Goal: Task Accomplishment & Management: Manage account settings

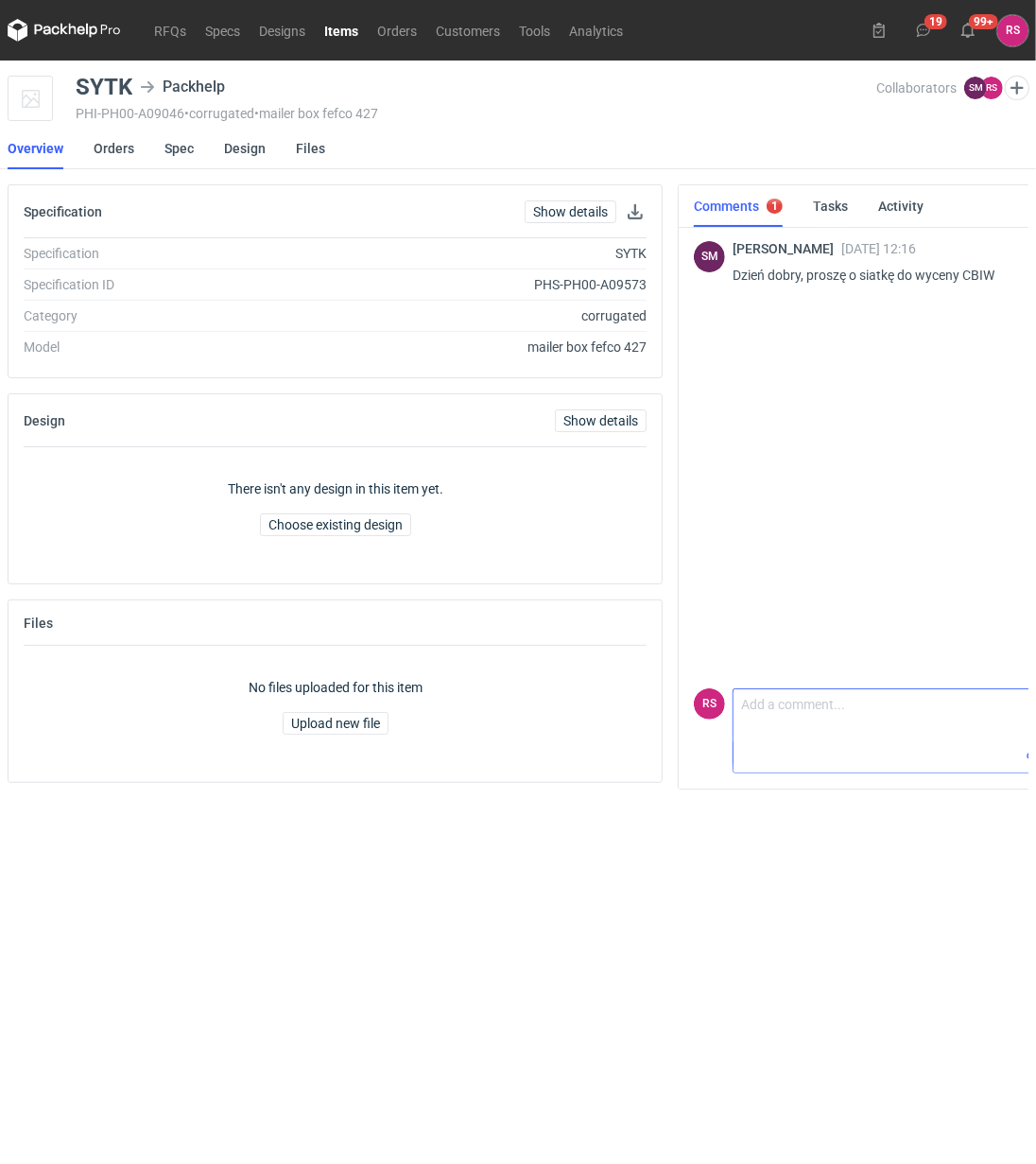
click at [833, 720] on textarea "Comment message" at bounding box center [929, 715] width 392 height 53
type textarea "Proszę bardzo"
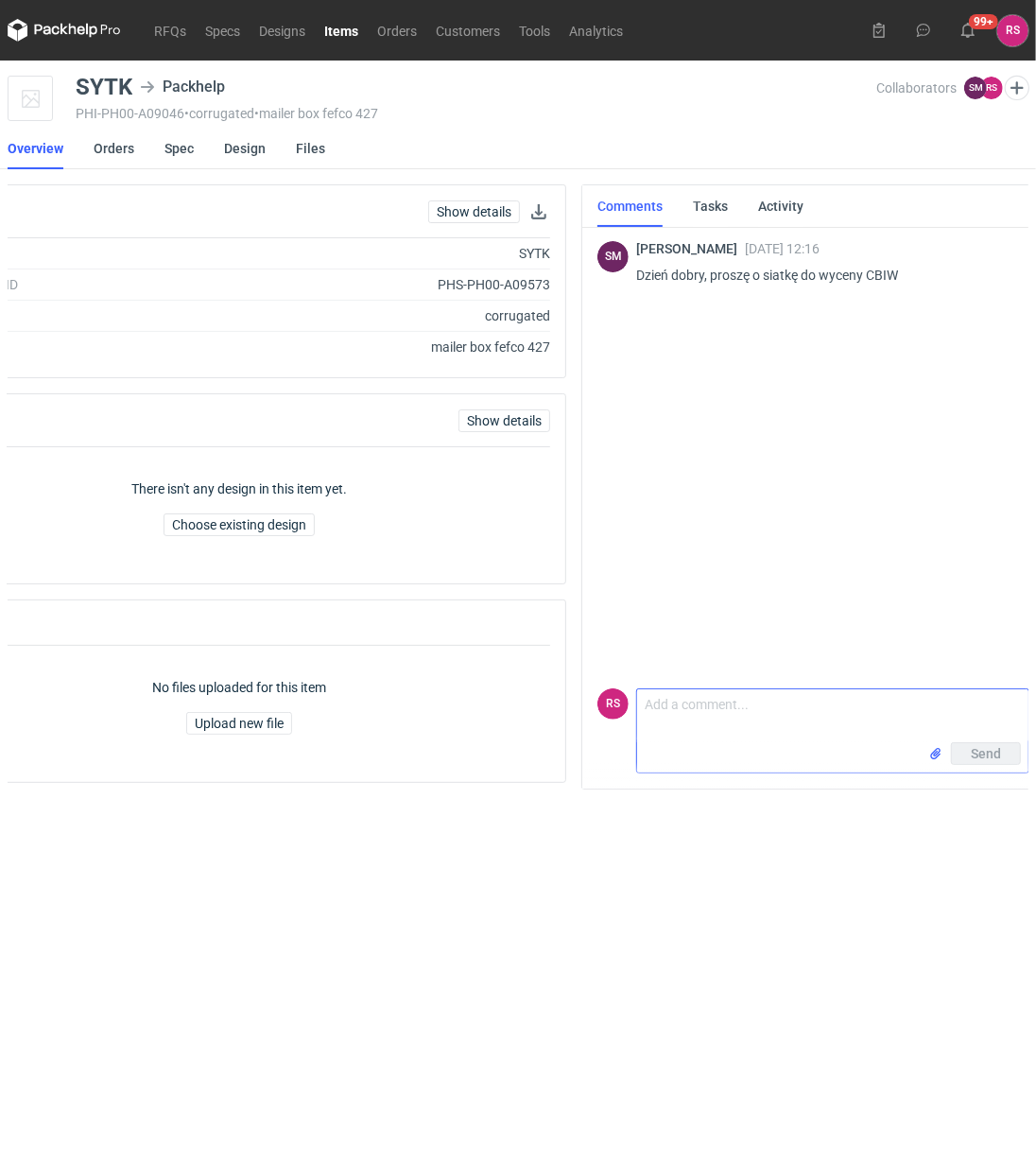
click at [777, 710] on textarea "Comment message" at bounding box center [833, 715] width 392 height 53
type textarea "Proszę bardzo"
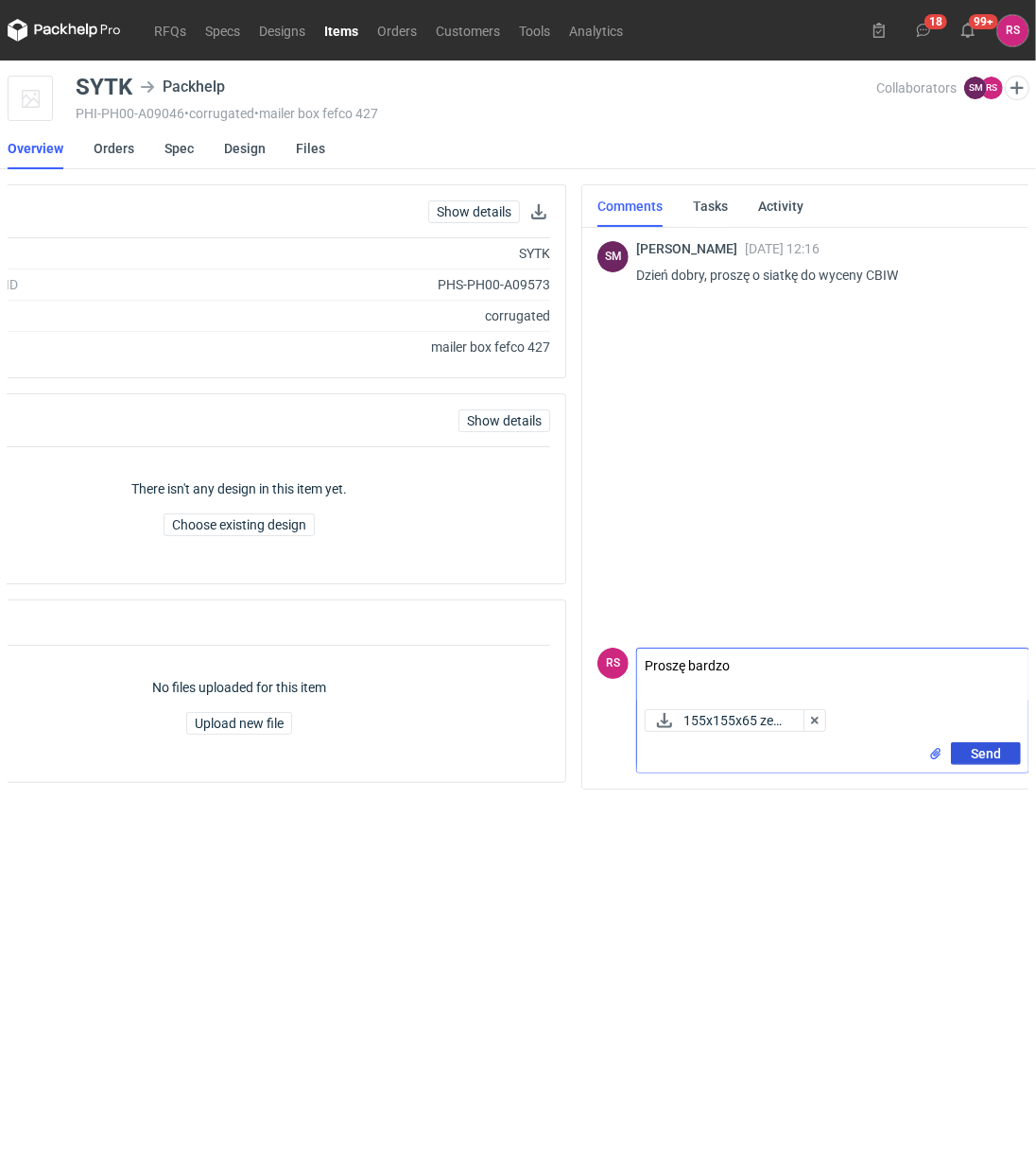
click at [993, 751] on span "Send" at bounding box center [986, 753] width 31 height 13
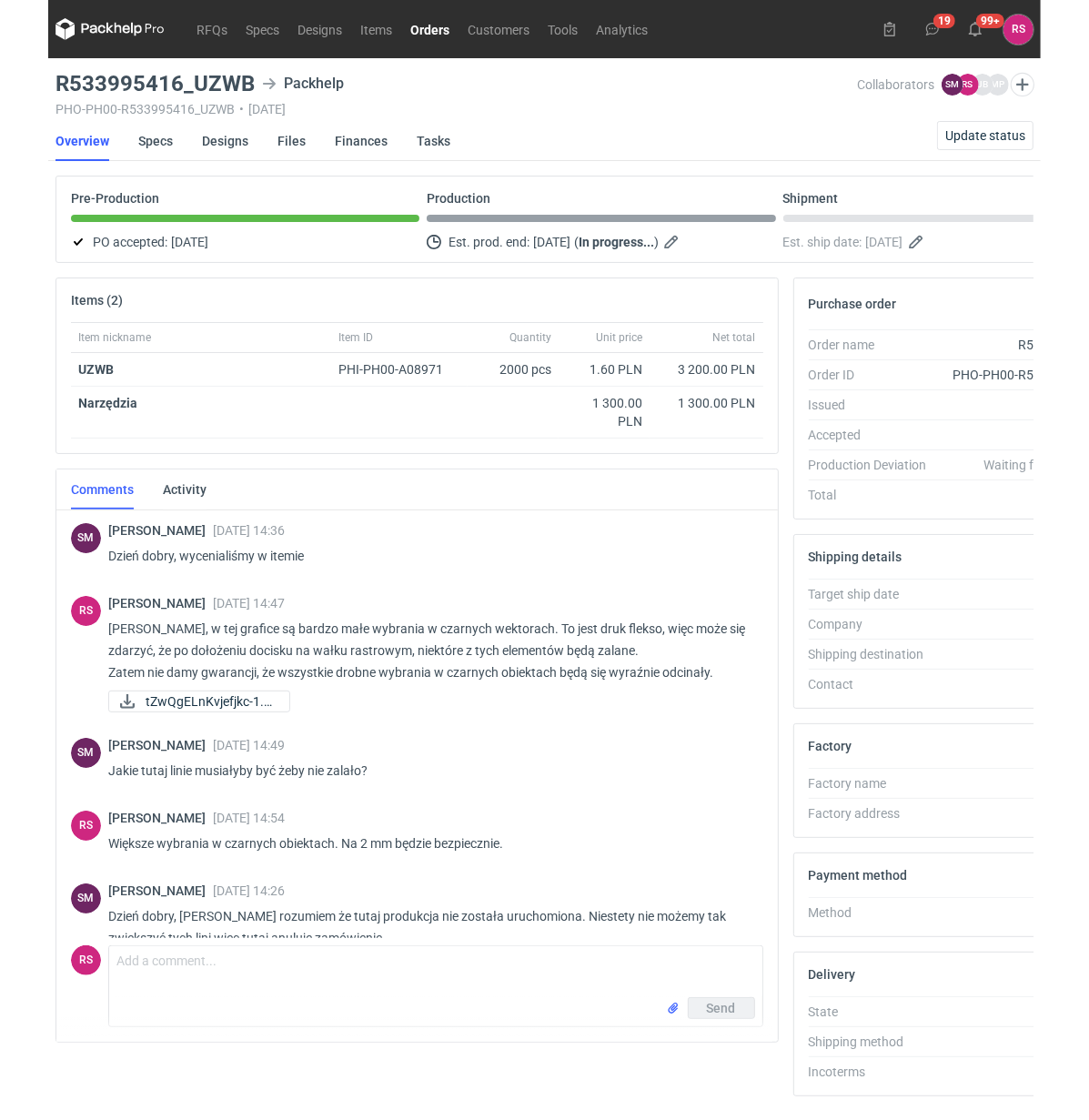
scroll to position [821, 0]
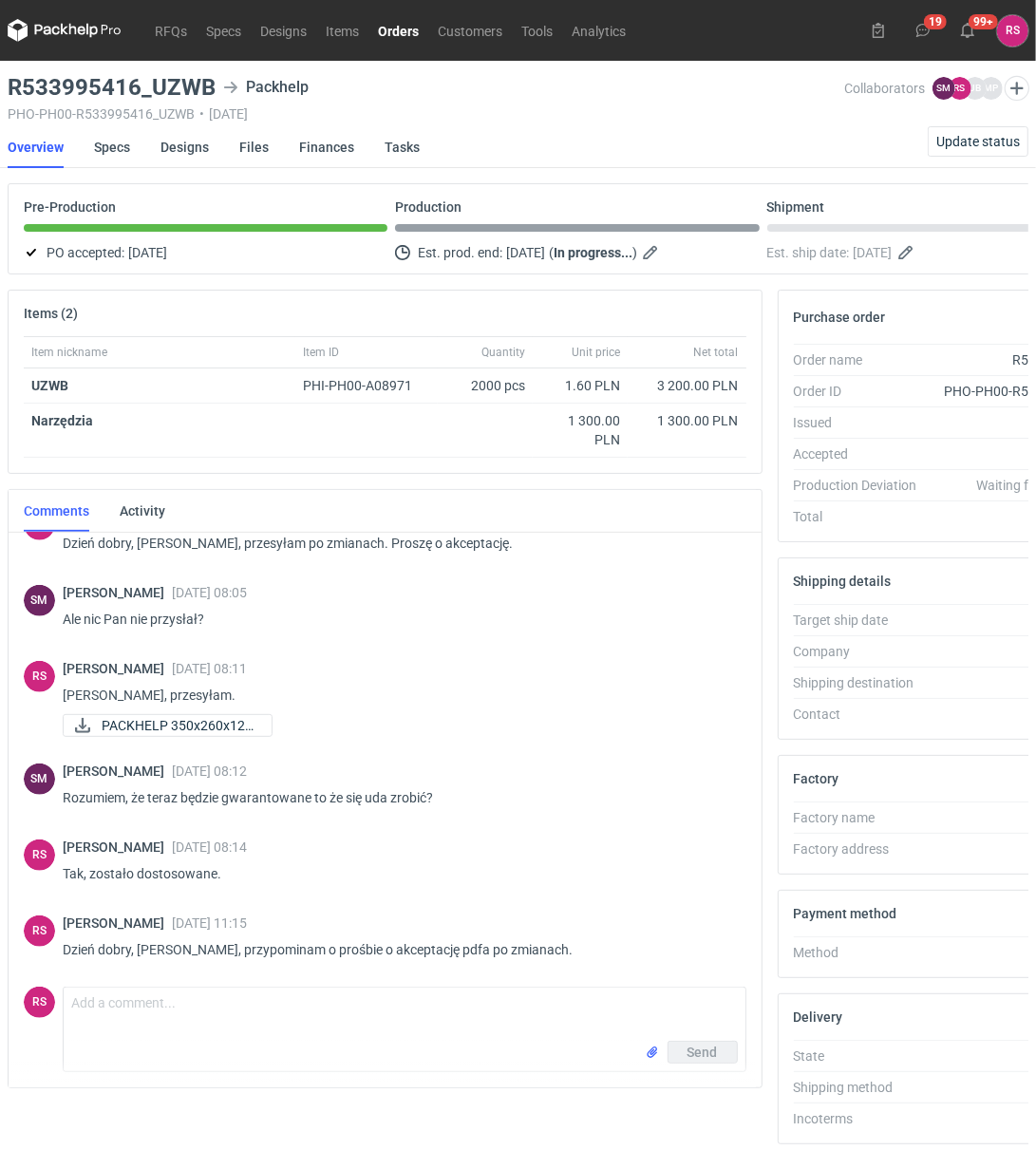
click at [404, 32] on link "Orders" at bounding box center [398, 31] width 60 height 23
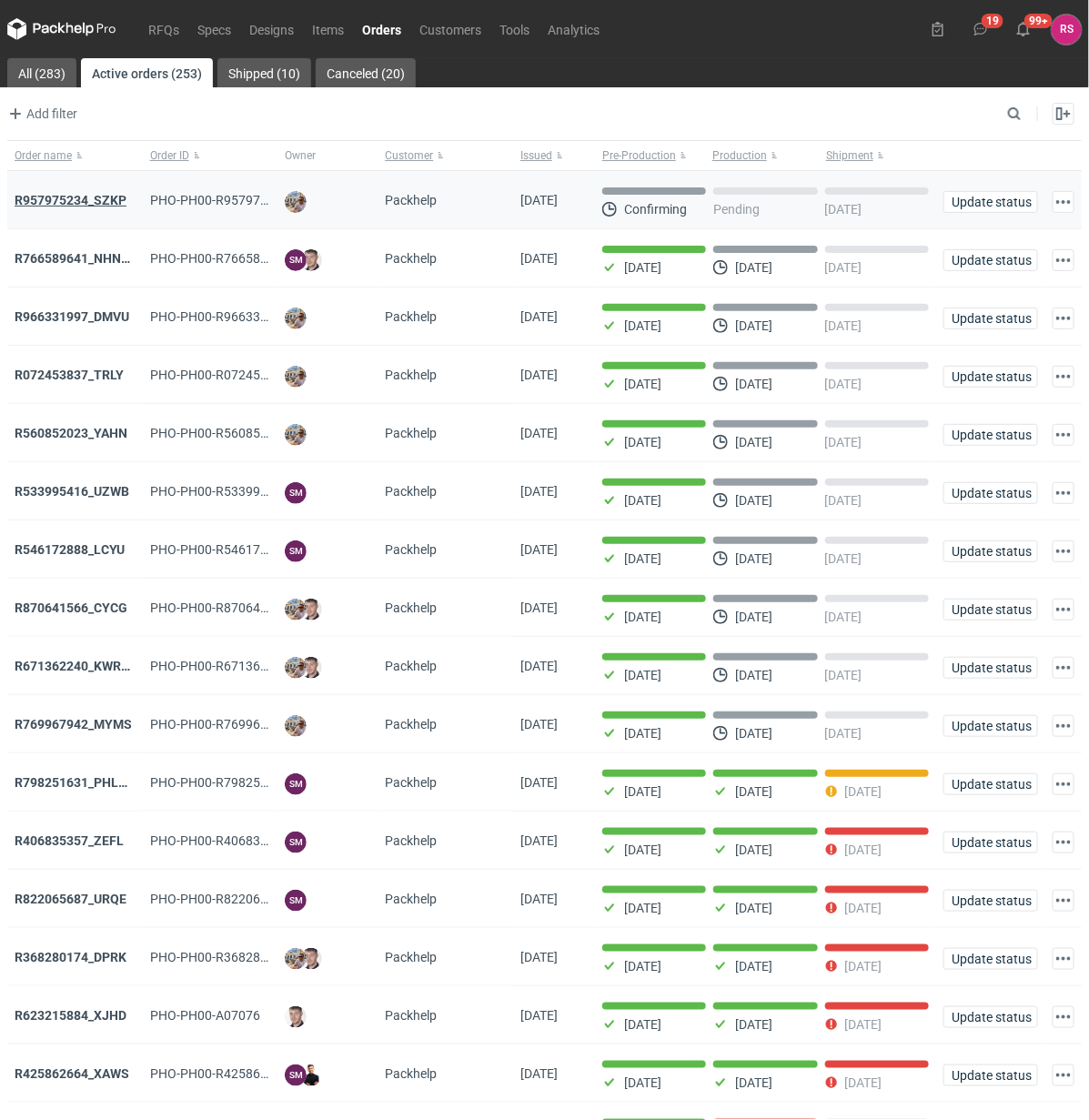
click at [91, 197] on strong "R957975234_SZKP" at bounding box center [70, 200] width 111 height 15
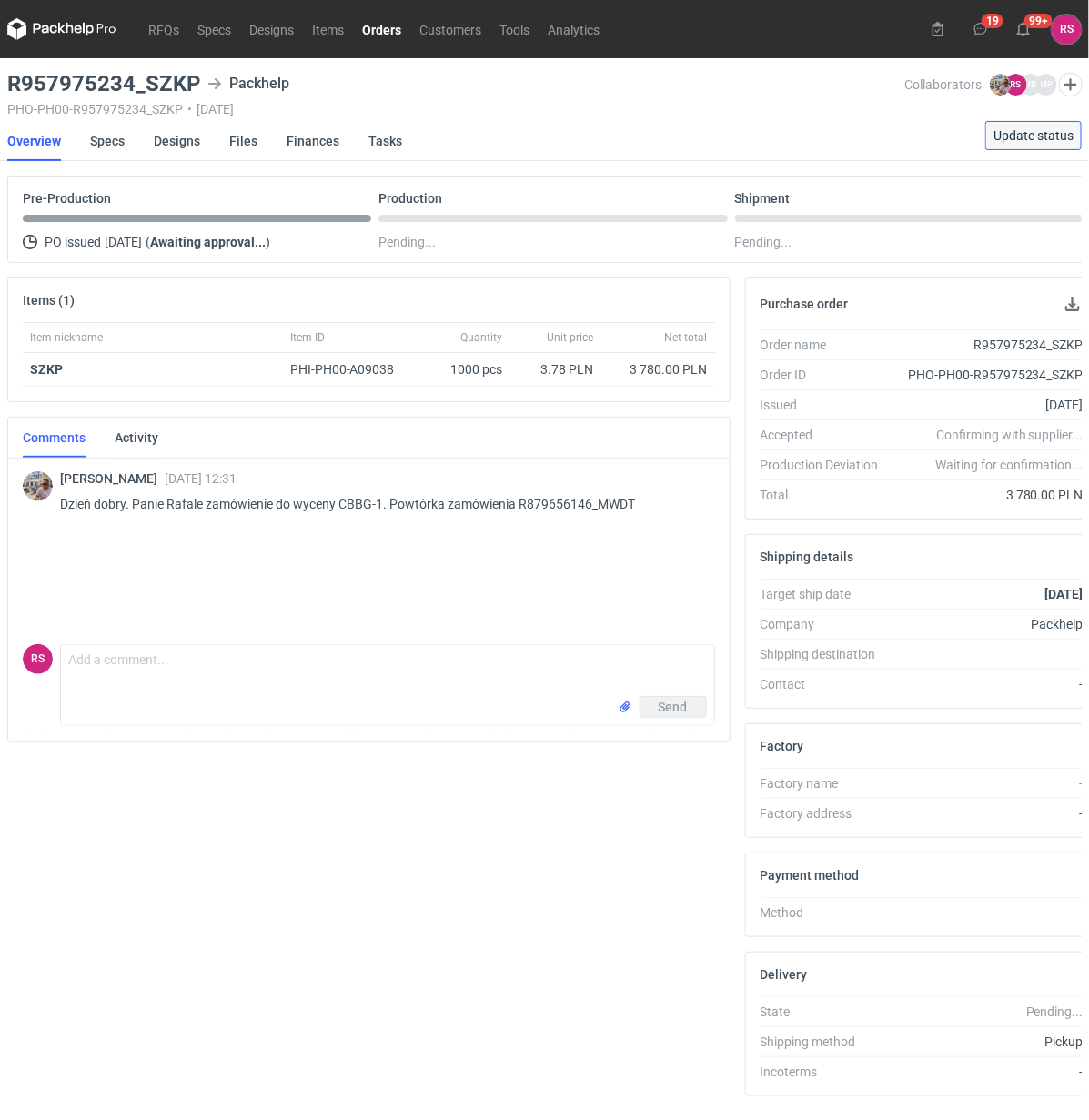
click at [992, 134] on span "Update status" at bounding box center [1034, 135] width 80 height 13
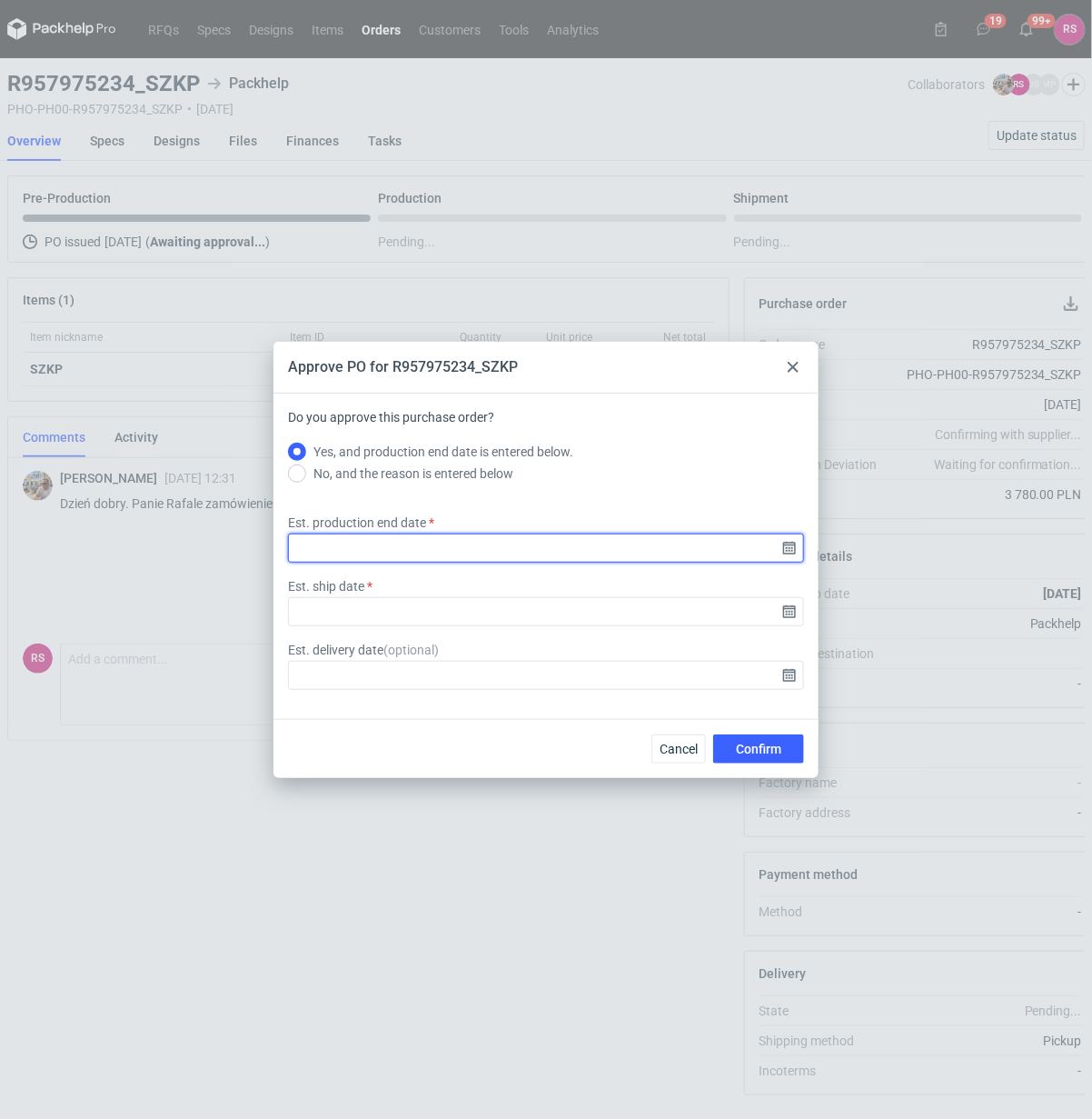
click at [787, 547] on input "Est. production end date" at bounding box center [546, 548] width 516 height 29
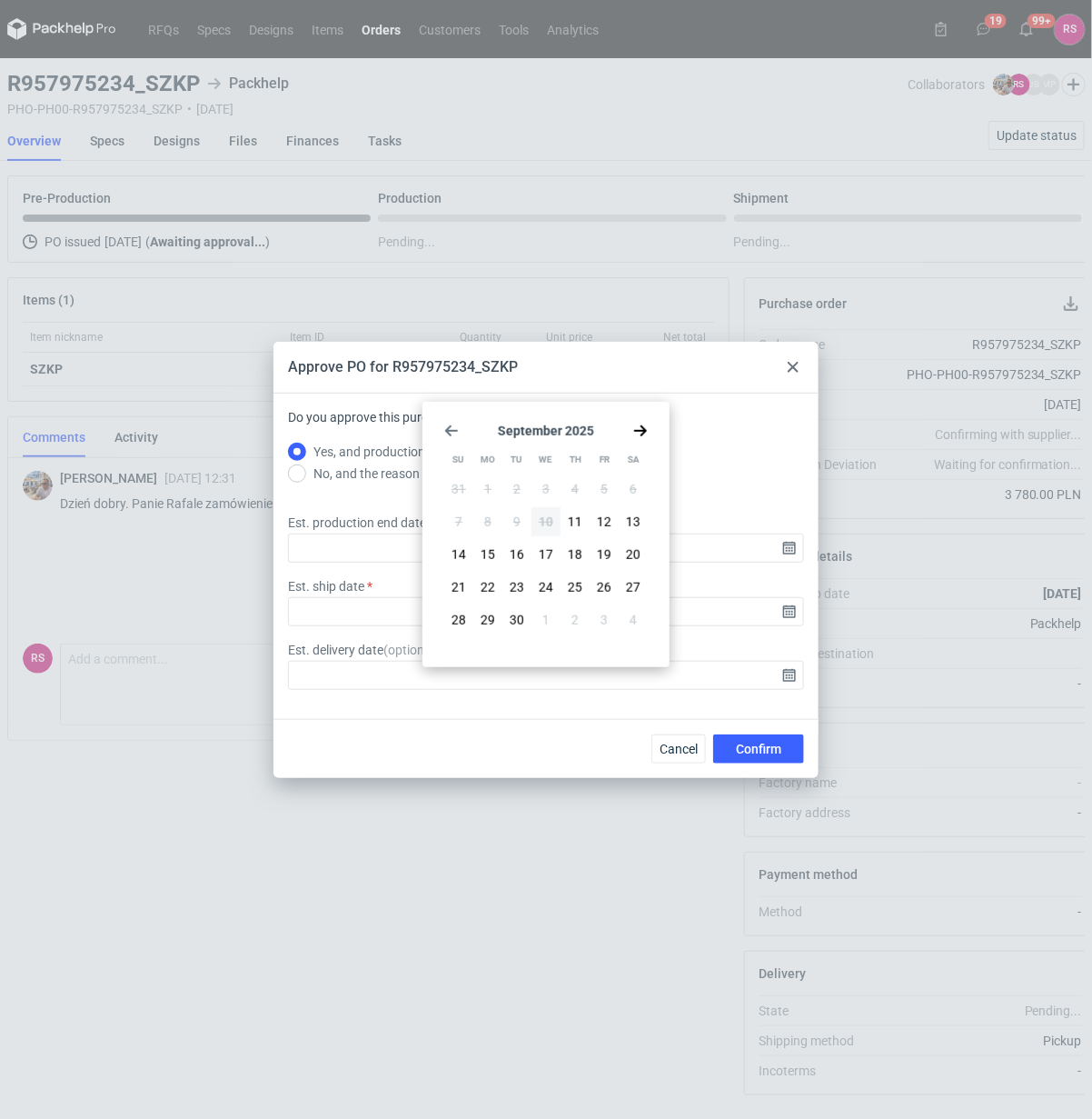
click at [638, 428] on icon "Go forward 1 month" at bounding box center [640, 431] width 15 height 15
click at [521, 523] on button "7" at bounding box center [517, 522] width 29 height 29
type input "2025-10-07"
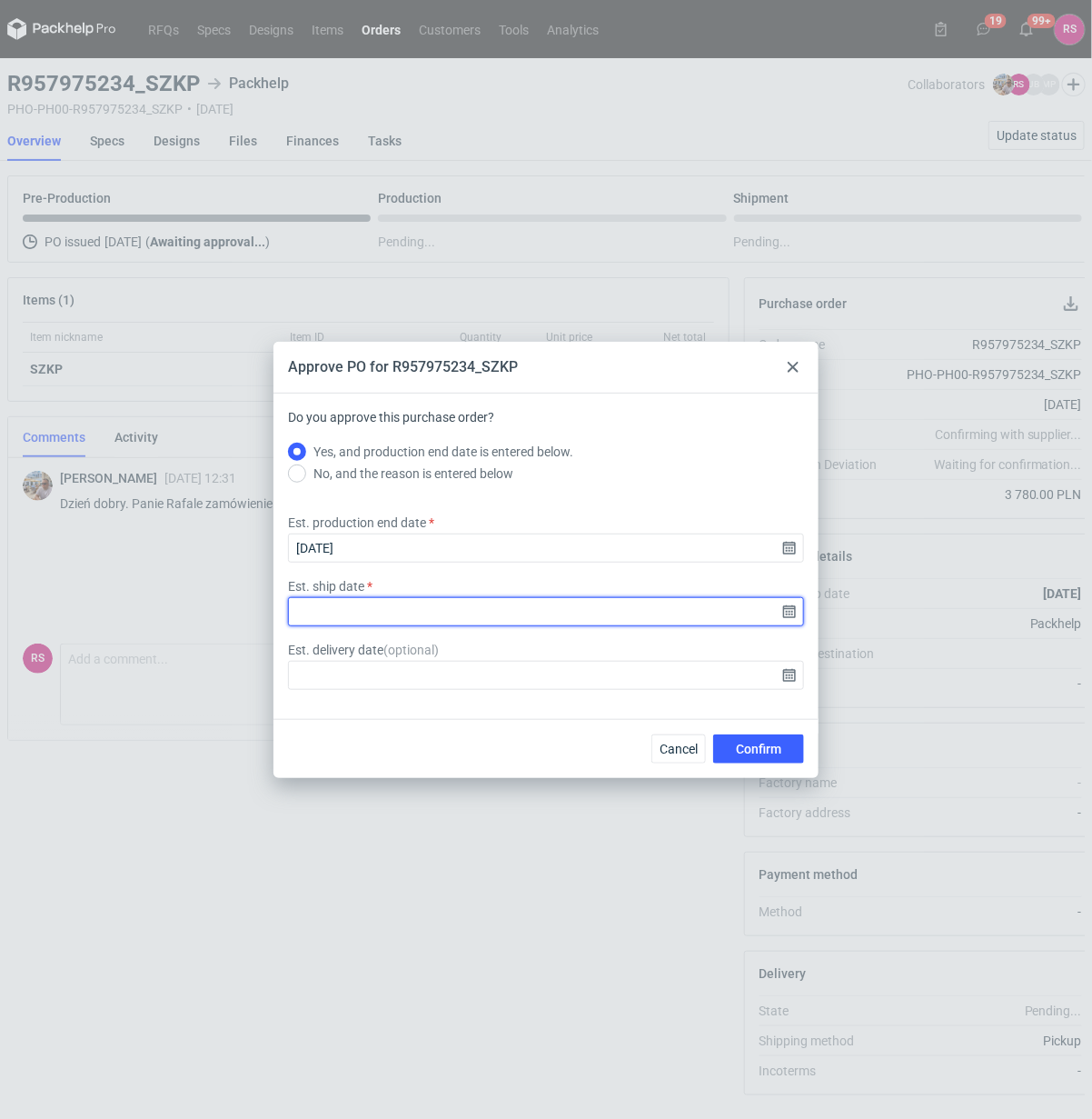
click at [787, 609] on input "Est. ship date" at bounding box center [546, 612] width 516 height 29
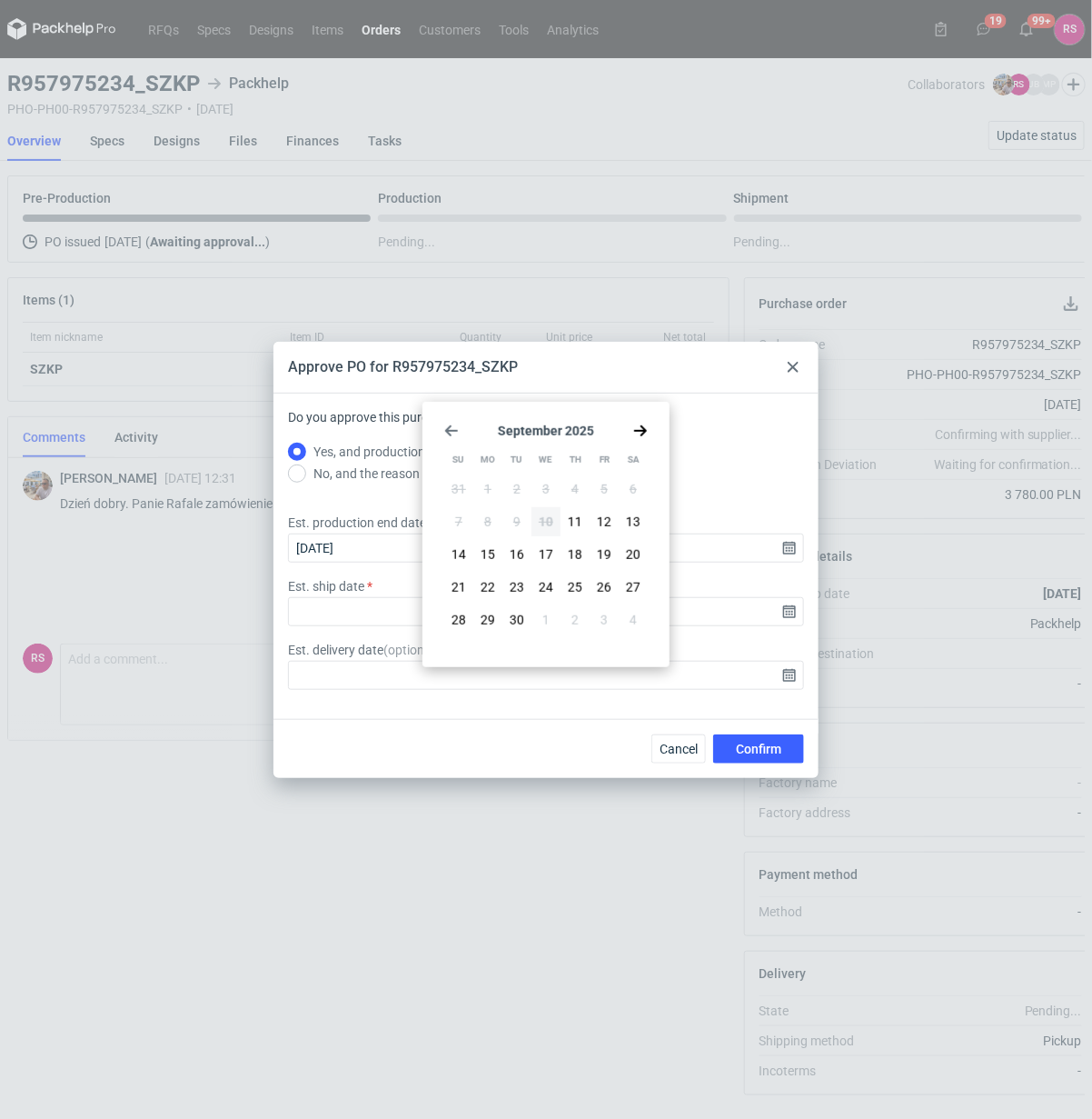
click at [638, 421] on div "September 2025 Su Mo Tu We Th Fr Sa 31 1 2 3 4 5 6 7 8 9 10 11 12 13 14 15 16 1…" at bounding box center [546, 534] width 233 height 251
click at [642, 433] on use "Go forward 1 month" at bounding box center [640, 431] width 13 height 11
click at [519, 524] on span "7" at bounding box center [517, 522] width 7 height 18
type input "2025-10-07"
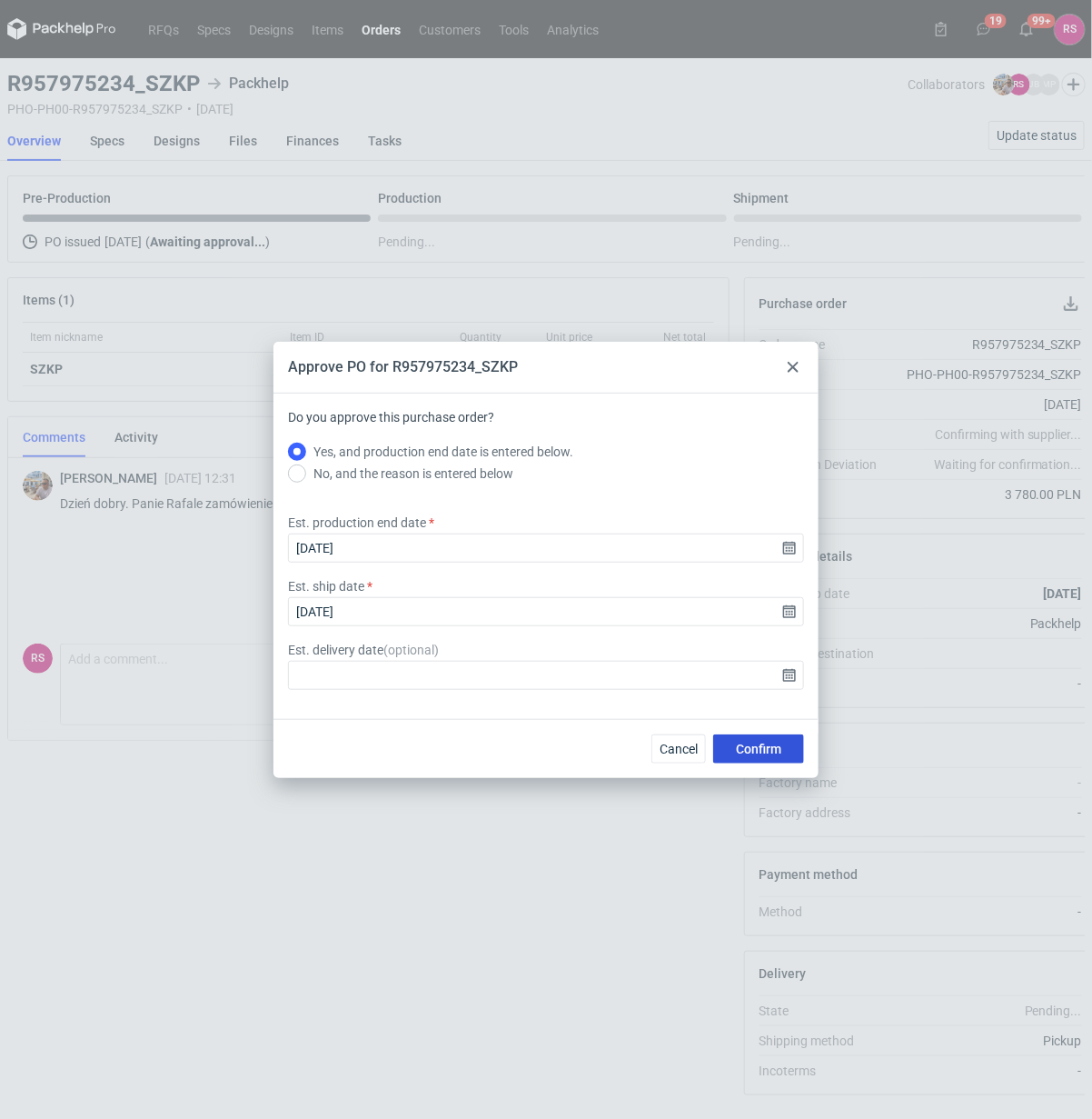
click at [766, 743] on span "Confirm" at bounding box center [758, 749] width 45 height 13
